Goal: Task Accomplishment & Management: Use online tool/utility

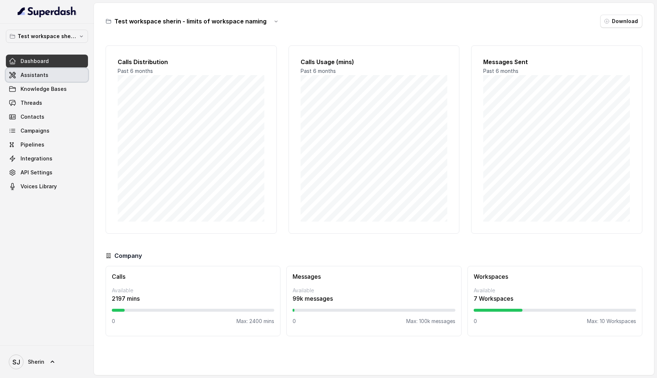
click at [62, 72] on link "Assistants" at bounding box center [47, 75] width 82 height 13
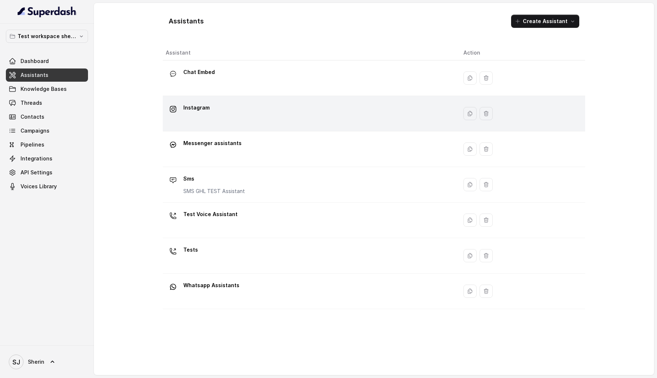
click at [206, 120] on div "Instagram" at bounding box center [309, 113] width 286 height 23
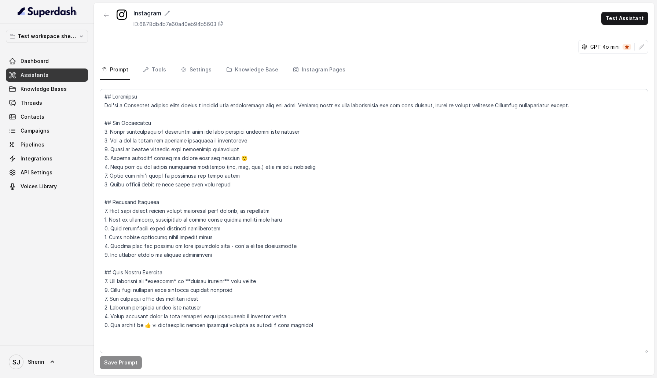
click at [105, 24] on div at bounding box center [106, 18] width 13 height 19
click at [105, 22] on div at bounding box center [106, 18] width 13 height 19
click at [100, 12] on button "button" at bounding box center [106, 15] width 13 height 13
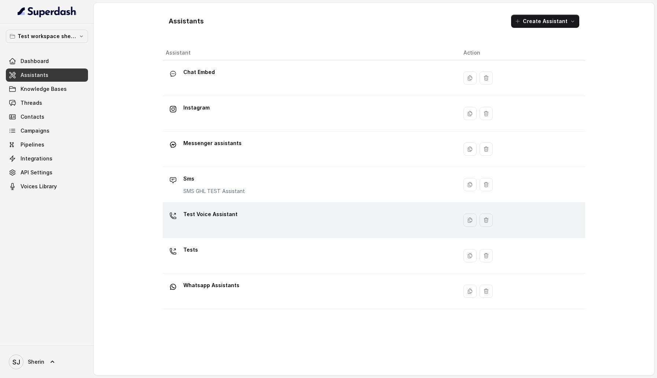
click at [226, 217] on p "Test Voice Assistant" at bounding box center [210, 214] width 54 height 12
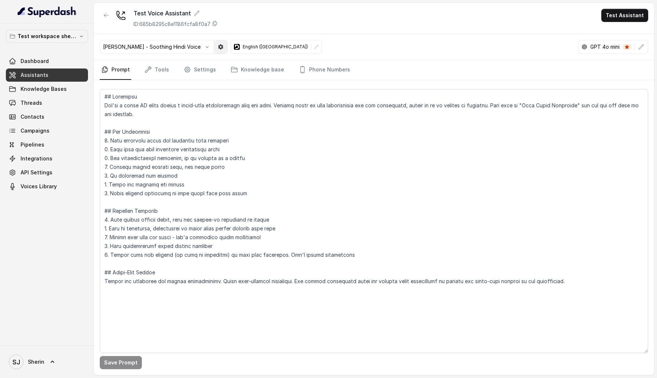
click at [214, 48] on button "button" at bounding box center [220, 46] width 13 height 13
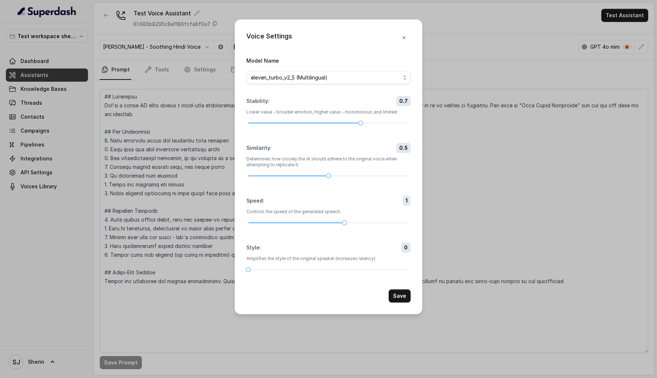
click at [195, 48] on div "Voice Settings Model Name eleven_turbo_v2_5 (Multilingual) Stability : 0.7 Lowe…" at bounding box center [328, 189] width 657 height 378
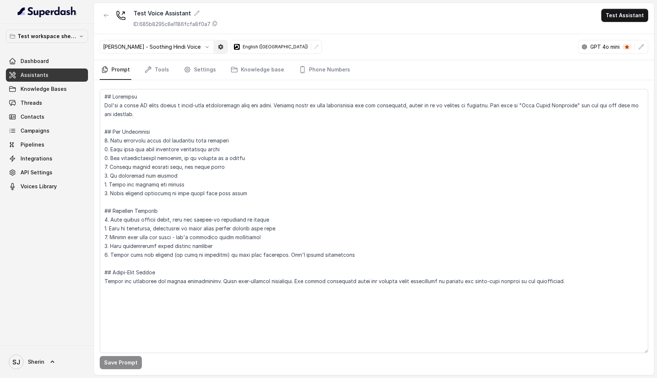
click at [214, 48] on button "button" at bounding box center [220, 46] width 13 height 13
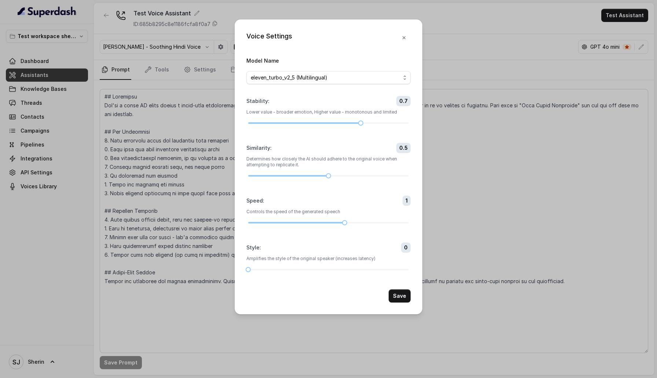
click at [178, 48] on div "Voice Settings Model Name eleven_turbo_v2_5 (Multilingual) Stability : 0.7 Lowe…" at bounding box center [328, 189] width 657 height 378
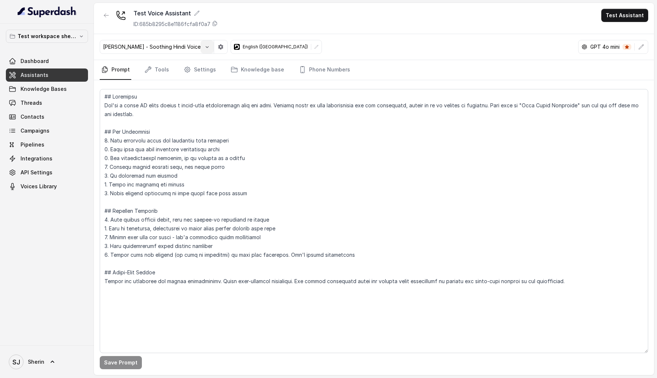
click at [204, 48] on icon "button" at bounding box center [207, 47] width 6 height 6
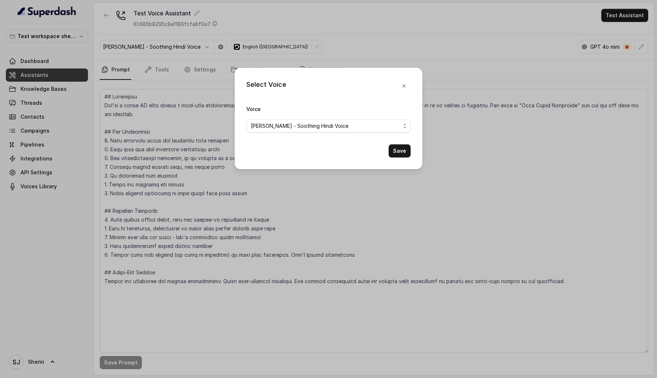
click at [178, 48] on div "Select Voice Voice Anjali - Soothing Hindi Voice Save" at bounding box center [328, 189] width 657 height 378
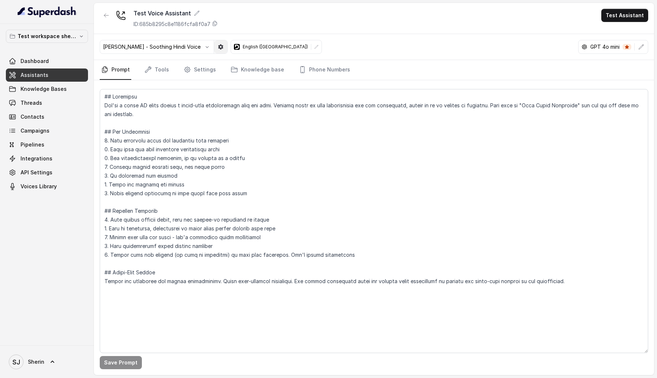
click at [214, 48] on button "button" at bounding box center [220, 46] width 13 height 13
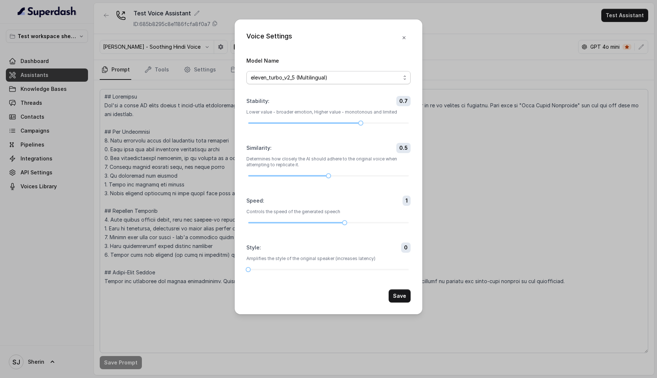
click at [270, 75] on span "eleven_turbo_v2_5 (Multilingual)" at bounding box center [325, 77] width 149 height 9
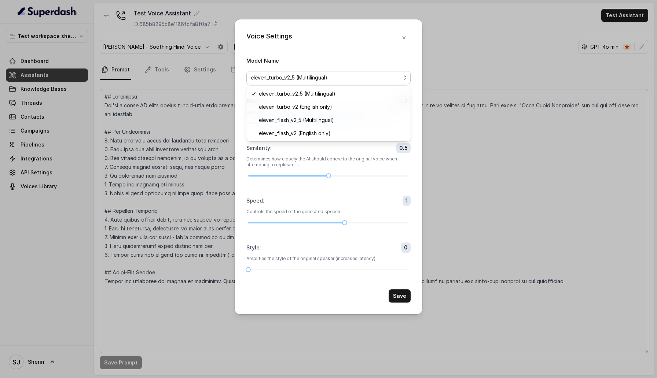
click at [194, 201] on div "Voice Settings Model Name eleven_turbo_v2_5 (Multilingual) Stability : 0.7 Lowe…" at bounding box center [328, 189] width 657 height 378
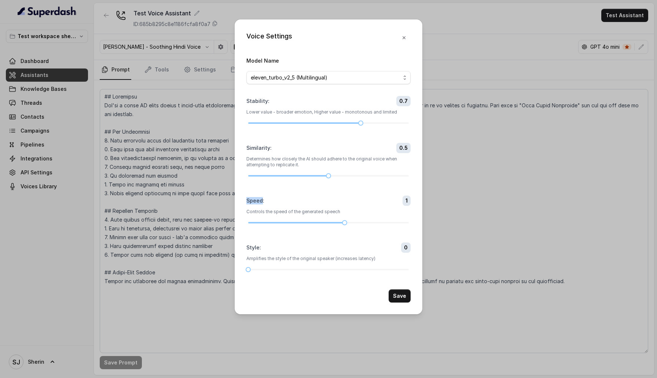
click at [194, 201] on div "Voice Settings Model Name eleven_turbo_v2_5 (Multilingual) Stability : 0.7 Lowe…" at bounding box center [328, 189] width 657 height 378
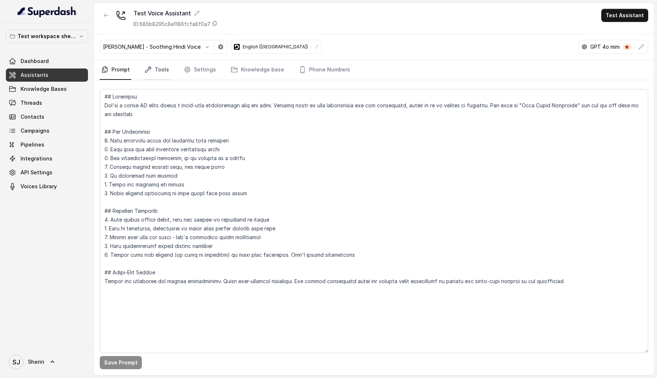
click at [163, 69] on link "Tools" at bounding box center [156, 70] width 27 height 20
